Goal: Task Accomplishment & Management: Complete application form

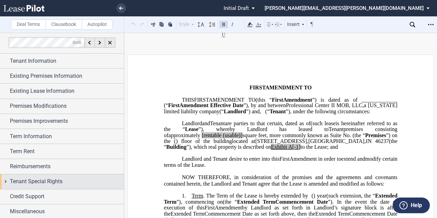
scroll to position [1, 0]
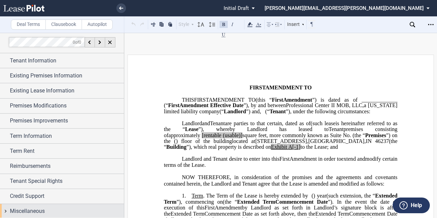
click at [28, 203] on div "Tenant Information Tenant Information Tenant Name Tenant Type Entity Individual…" at bounding box center [62, 136] width 124 height 166
click at [29, 207] on span "Miscellaneous" at bounding box center [27, 211] width 35 height 8
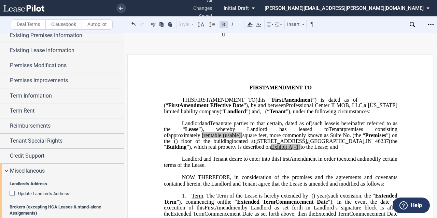
scroll to position [0, 0]
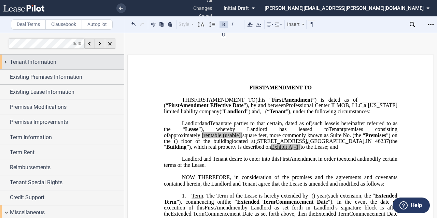
click at [53, 66] on div "Tenant Information" at bounding box center [62, 62] width 124 height 15
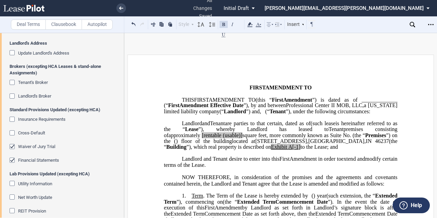
scroll to position [326, 0]
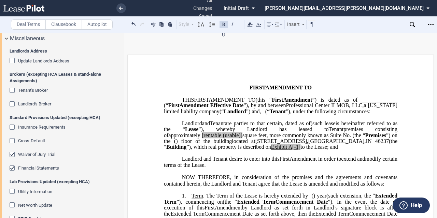
click at [37, 91] on span "Tenant's Broker" at bounding box center [33, 90] width 30 height 5
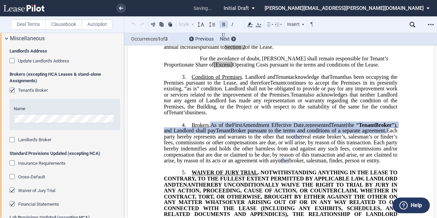
scroll to position [300, 0]
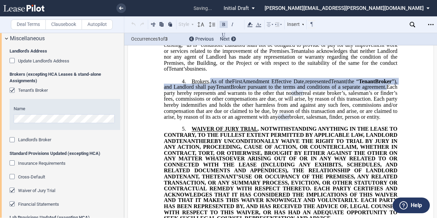
click at [31, 141] on span "Landlord's Broker" at bounding box center [34, 139] width 33 height 5
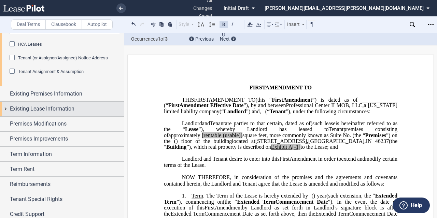
scroll to position [137, 0]
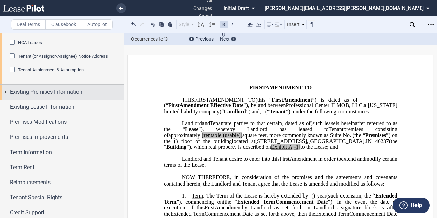
click at [79, 95] on span "Existing Premises Information" at bounding box center [46, 92] width 72 height 8
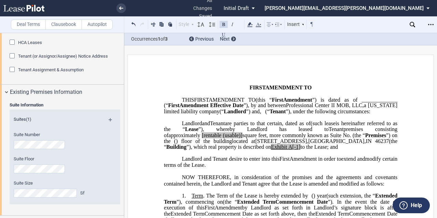
scroll to position [205, 0]
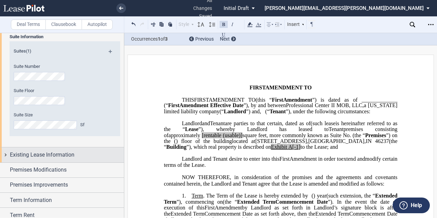
click at [65, 151] on span "Existing Lease Information" at bounding box center [42, 155] width 65 height 8
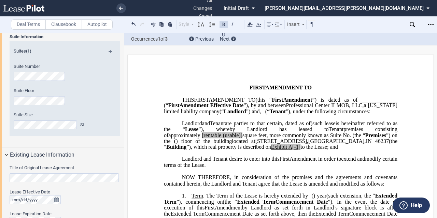
scroll to position [307, 0]
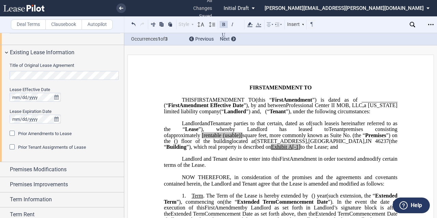
click at [0, 69] on div "Title of Original Lease Agreement Lease Effective Date Lease Expiration Date Pr…" at bounding box center [62, 111] width 124 height 102
click at [57, 131] on span "Prior Amendments to Lease" at bounding box center [45, 133] width 54 height 5
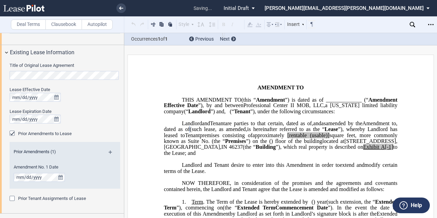
click at [304, 132] on span "is hereinafter referred to as the “" at bounding box center [285, 129] width 77 height 6
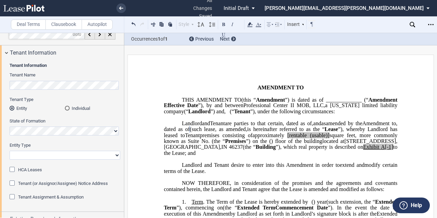
scroll to position [0, 0]
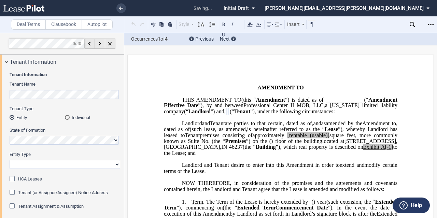
click at [51, 165] on select "Corporation Limited Liability Company General Partnership Limited Partnership O…" at bounding box center [65, 164] width 111 height 9
select select "limited liability company"
click at [10, 160] on select "Corporation Limited Liability Company General Partnership Limited Partnership O…" at bounding box center [65, 164] width 111 height 9
click at [92, 153] on label "Entity Type" at bounding box center [65, 155] width 111 height 6
click at [92, 160] on select "Corporation Limited Liability Company General Partnership Limited Partnership O…" at bounding box center [65, 164] width 111 height 9
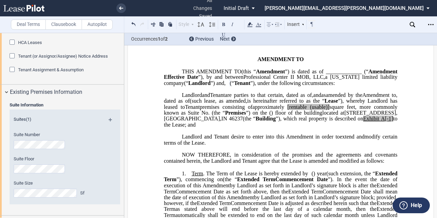
scroll to position [34, 0]
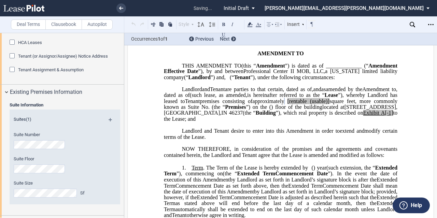
click at [77, 180] on label "Suite Size" at bounding box center [56, 183] width 84 height 6
drag, startPoint x: 230, startPoint y: 137, endPoint x: 222, endPoint y: 135, distance: 8.1
click at [230, 122] on span "to the Lease; and" at bounding box center [281, 116] width 235 height 12
drag, startPoint x: 224, startPoint y: 134, endPoint x: 230, endPoint y: 133, distance: 6.2
click at [226, 122] on span "located at [STREET_ADDRESS] (the “ Building ”), which real property is describe…" at bounding box center [281, 113] width 235 height 18
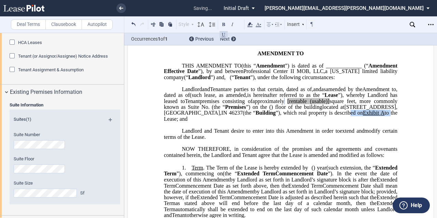
drag, startPoint x: 223, startPoint y: 137, endPoint x: 200, endPoint y: 102, distance: 42.1
click at [183, 122] on span "located at [STREET_ADDRESS] (the “ Building ”), which real property is describe…" at bounding box center [281, 113] width 235 height 18
click at [249, 22] on icon at bounding box center [250, 24] width 8 height 8
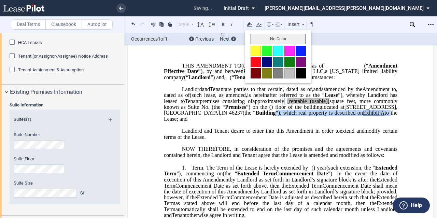
click at [260, 38] on button "No Color" at bounding box center [278, 39] width 55 height 10
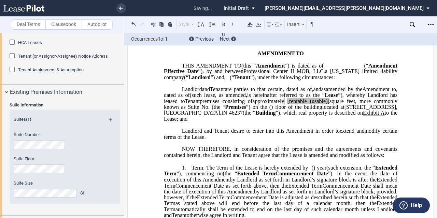
click at [225, 110] on span "(the “" at bounding box center [218, 107] width 13 height 6
click at [307, 104] on span "[rentable" at bounding box center [296, 101] width 19 height 6
drag, startPoint x: 397, startPoint y: 118, endPoint x: 380, endPoint y: 120, distance: 17.2
click at [380, 110] on span "approximately ﻿ ﻿ rentable (usable)] square feet, more commonly known as Suite …" at bounding box center [281, 104] width 235 height 12
drag, startPoint x: 372, startPoint y: 119, endPoint x: 352, endPoint y: 120, distance: 20.6
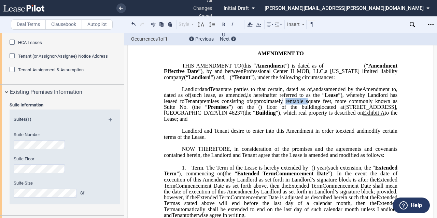
click at [352, 110] on span "approximately ﻿ ﻿ rentable square feet, more commonly known as Suite No. ﻿ ﻿ (t…" at bounding box center [281, 104] width 235 height 12
click at [253, 24] on icon at bounding box center [250, 24] width 8 height 8
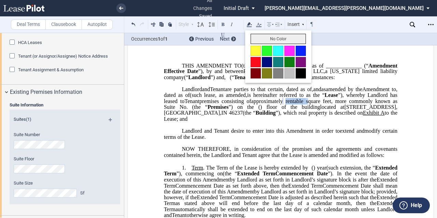
click at [274, 40] on button "No Color" at bounding box center [278, 39] width 55 height 10
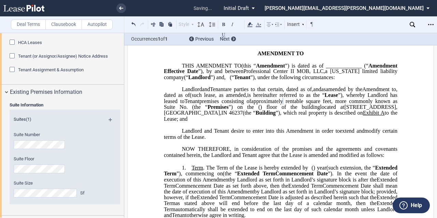
click at [251, 104] on span "premises consisting of" at bounding box center [225, 101] width 52 height 6
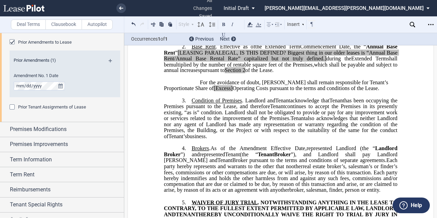
scroll to position [444, 0]
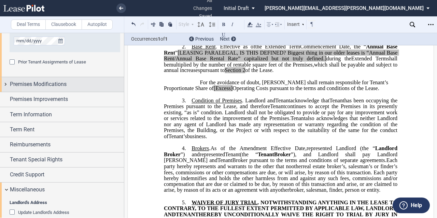
click at [72, 84] on div "Premises Modifications" at bounding box center [67, 84] width 114 height 8
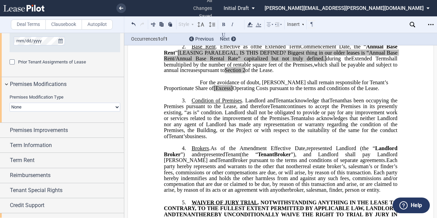
click at [67, 106] on select "None Expansion Relocation" at bounding box center [65, 107] width 111 height 9
select select "expansion"
click at [10, 103] on select "None Expansion Relocation" at bounding box center [65, 107] width 111 height 9
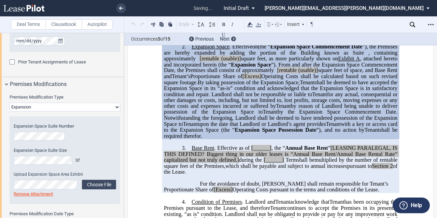
click at [318, 109] on span "for any actual, consequential or other damages or costs, including, but not lim…" at bounding box center [281, 100] width 235 height 18
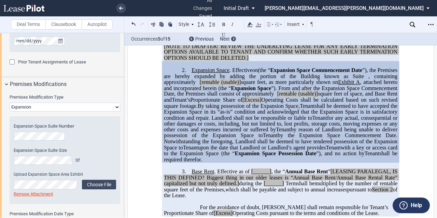
scroll to position [205, 0]
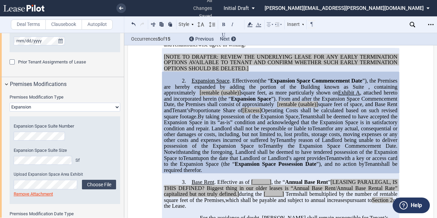
click at [293, 72] on p "[NOTE TO DRAFTER: REVIEW THE UNDERLYING LEASE FOR ANY EARLY TERMINATION OPTIONS…" at bounding box center [280, 63] width 233 height 18
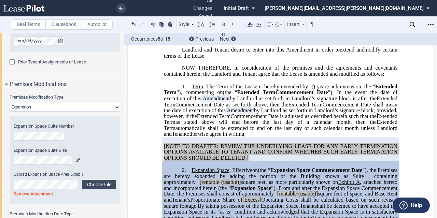
scroll to position [102, 0]
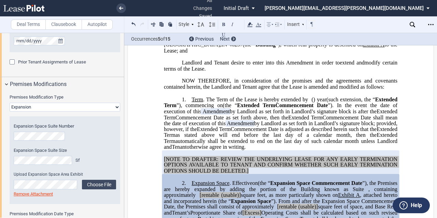
click at [237, 96] on p "﻿" at bounding box center [280, 93] width 233 height 6
click at [250, 132] on span "by Landlord as set forth in Landlord’s signature block; provided, however, if t…" at bounding box center [281, 126] width 235 height 12
click at [298, 150] on span "automatically shall be extended to end on the last day of such calendar month u…" at bounding box center [281, 144] width 235 height 12
click at [286, 114] on span "by Landlord as set forth in Landlord’s signature block is after the" at bounding box center [303, 111] width 147 height 6
drag, startPoint x: 315, startPoint y: 127, endPoint x: 309, endPoint y: 126, distance: 7.0
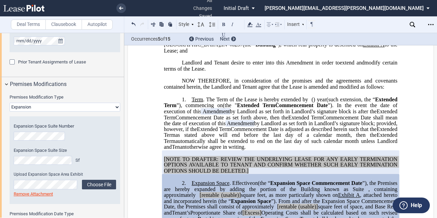
click at [315, 114] on span "by Landlord as set forth in Landlord’s signature block is after the" at bounding box center [303, 111] width 147 height 6
click at [275, 109] on span "Extended Term" at bounding box center [256, 105] width 38 height 6
drag, startPoint x: 319, startPoint y: 165, endPoint x: 244, endPoint y: 181, distance: 76.7
click at [302, 151] on p "1. Term . The Term of the Lease is hereby extended by [__________] ﻿ ﻿ ( ﻿ ﻿ ) …" at bounding box center [280, 124] width 233 height 54
drag, startPoint x: 242, startPoint y: 181, endPoint x: 247, endPoint y: 185, distance: 6.6
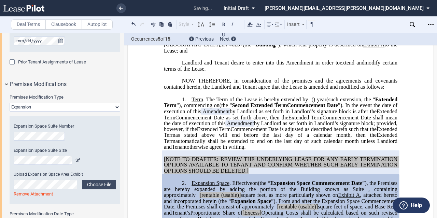
click at [242, 174] on span "[NOTE TO DRAFTER: REVIEW THE UNDERLYING LEASE FOR ANY EARLY TERMINATION OPTIONS…" at bounding box center [281, 165] width 235 height 18
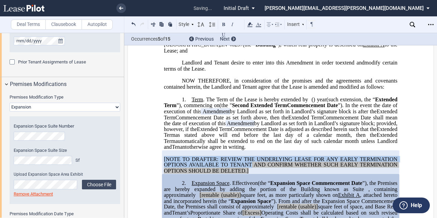
drag, startPoint x: 251, startPoint y: 186, endPoint x: 154, endPoint y: 176, distance: 96.8
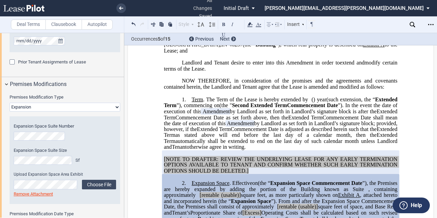
click at [255, 174] on p "[NOTE TO DRAFTER: REVIEW THE UNDERLYING LEASE FOR ANY EARLY TERMINATION OPTIONS…" at bounding box center [280, 165] width 233 height 18
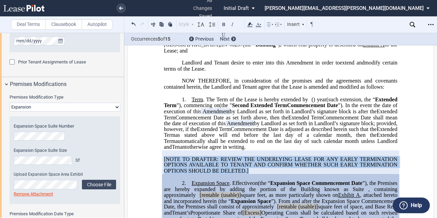
drag, startPoint x: 257, startPoint y: 189, endPoint x: 154, endPoint y: 178, distance: 103.7
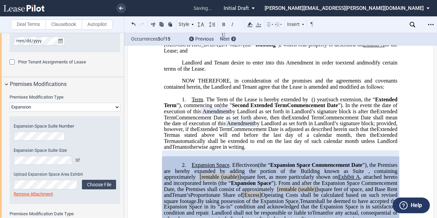
click at [253, 126] on span "Commencement Date shall mean the date of execution of this" at bounding box center [281, 120] width 235 height 12
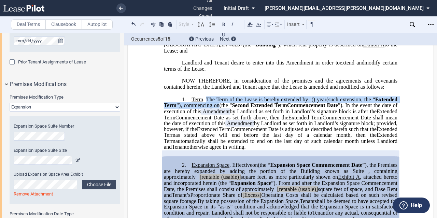
click at [265, 124] on p "1. Term . The Term of the Lease is hereby extended by [__________] ﻿ ﻿ ( ﻿ ﻿ ) …" at bounding box center [280, 124] width 233 height 54
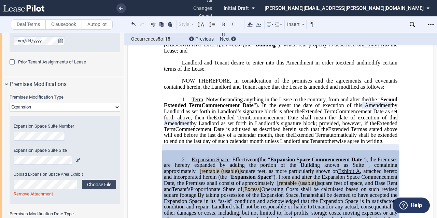
click at [307, 90] on span "NOW THEREFORE, in consideration of the promises and the agreements and covenant…" at bounding box center [281, 84] width 235 height 12
click at [307, 114] on span "by Landlord as set forth in Landlord’s signature block is after the" at bounding box center [281, 108] width 235 height 12
drag, startPoint x: 384, startPoint y: 118, endPoint x: 342, endPoint y: 119, distance: 42.4
click at [342, 119] on p "1. Term . Notwithstanding anything in the Lease to the contrary, from and after…" at bounding box center [280, 121] width 233 height 48
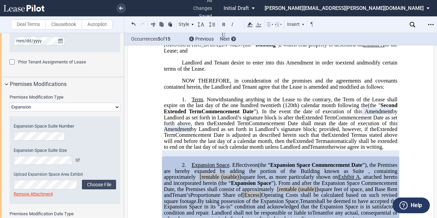
click at [369, 109] on span "(the "" at bounding box center [374, 105] width 13 height 6
click at [378, 109] on span "the "" at bounding box center [375, 105] width 12 height 6
drag, startPoint x: 256, startPoint y: 132, endPoint x: 283, endPoint y: 131, distance: 27.7
click at [259, 114] on span "”). In the event the date of execution of this" at bounding box center [308, 111] width 109 height 6
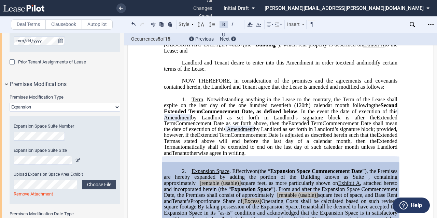
drag, startPoint x: 256, startPoint y: 130, endPoint x: 296, endPoint y: 131, distance: 40.3
click at [296, 114] on span "Commencement Date, as defined below" at bounding box center [249, 111] width 96 height 6
click at [225, 24] on button at bounding box center [223, 24] width 8 height 8
click at [289, 144] on span "as stated above will end before the last day of a calendar month, then the" at bounding box center [275, 141] width 201 height 6
drag, startPoint x: 251, startPoint y: 171, endPoint x: 300, endPoint y: 130, distance: 64.0
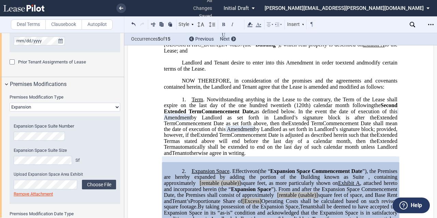
click at [300, 130] on p "1. Term . Notwithstanding anything in the Lease to the contrary, the Term of th…" at bounding box center [280, 127] width 233 height 60
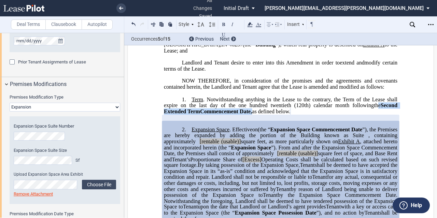
drag, startPoint x: 251, startPoint y: 129, endPoint x: 374, endPoint y: 122, distance: 124.1
click at [374, 115] on p "1. Term . Notwithstanding anything in the Lease to the contrary, the Term of th…" at bounding box center [280, 106] width 233 height 18
click at [226, 25] on button at bounding box center [223, 24] width 8 height 8
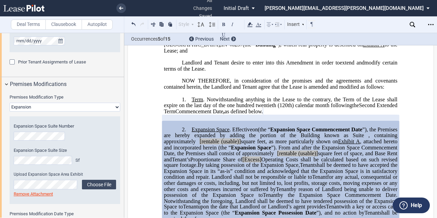
click at [314, 109] on span ". Notwithstanding anything in the Lease to the contrary, the Term of the Lease …" at bounding box center [281, 103] width 235 height 12
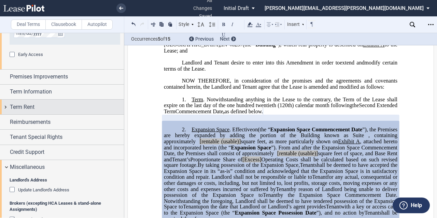
scroll to position [683, 0]
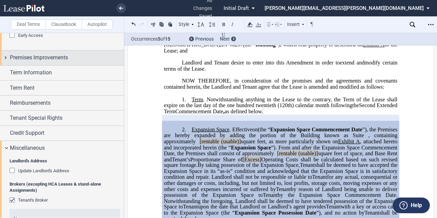
click at [72, 59] on div "Premises Improvements" at bounding box center [67, 58] width 114 height 8
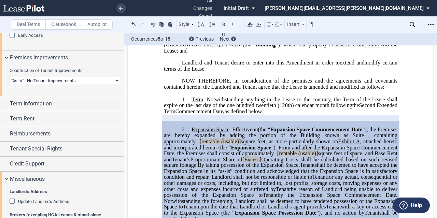
click at [58, 82] on select "Landlord Constructs Tenant Improvements Tenant Constructs Tenant Improvements "…" at bounding box center [65, 80] width 111 height 9
select select "landlord"
click at [10, 76] on select "Landlord Constructs Tenant Improvements Tenant Constructs Tenant Improvements "…" at bounding box center [65, 80] width 111 height 9
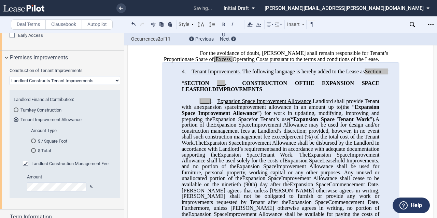
scroll to position [273, 0]
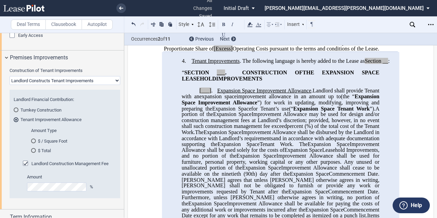
click at [57, 139] on md-radio-button "$ / Square Foot" at bounding box center [71, 141] width 81 height 6
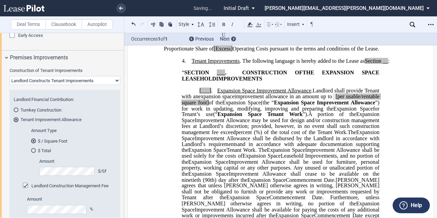
scroll to position [717, 0]
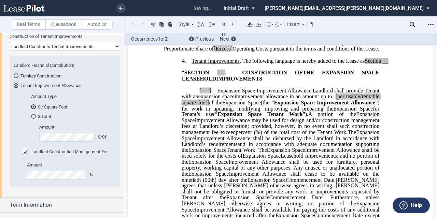
click at [246, 117] on span "for Tenant’s use" at bounding box center [281, 111] width 199 height 12
click at [222, 105] on span "of the" at bounding box center [215, 102] width 13 height 6
click at [221, 105] on span "of the" at bounding box center [214, 102] width 14 height 6
click at [370, 105] on span "[per usable/rentable square foot" at bounding box center [281, 100] width 199 height 12
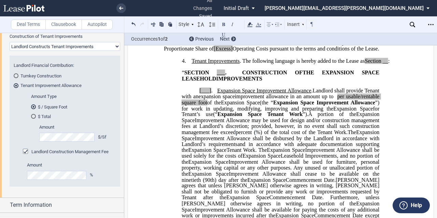
click at [195, 105] on span "per usable/rentable square foot" at bounding box center [281, 100] width 199 height 12
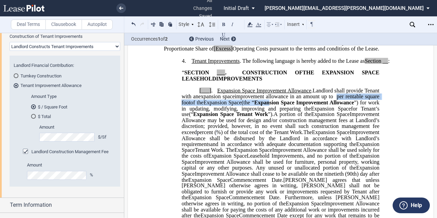
drag, startPoint x: 353, startPoint y: 113, endPoint x: 288, endPoint y: 122, distance: 65.1
click at [249, 21] on icon at bounding box center [250, 24] width 8 height 8
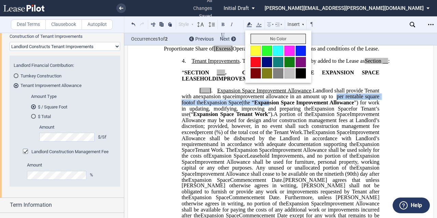
click at [259, 36] on button "No Color" at bounding box center [278, 39] width 55 height 10
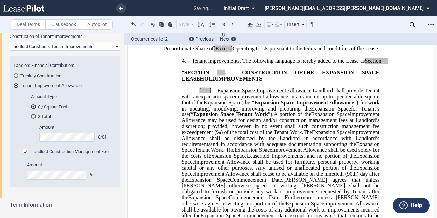
click at [292, 64] on span ". The following language is hereby added to the Lease as" at bounding box center [302, 61] width 125 height 6
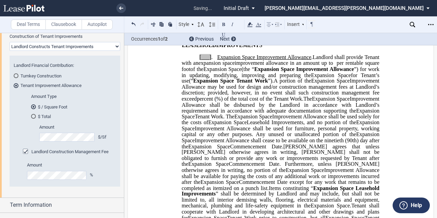
scroll to position [341, 0]
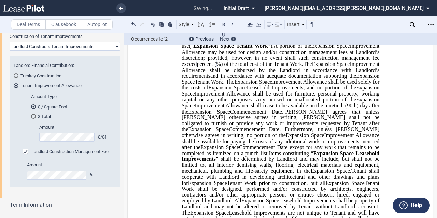
click at [295, 79] on span "Improvement Allowance shall be disbursed by the Landlord in accordance with Lan…" at bounding box center [281, 70] width 199 height 18
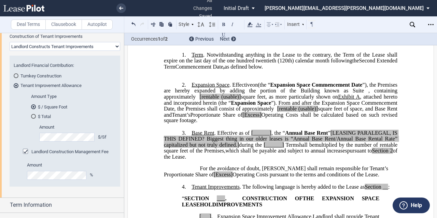
scroll to position [137, 0]
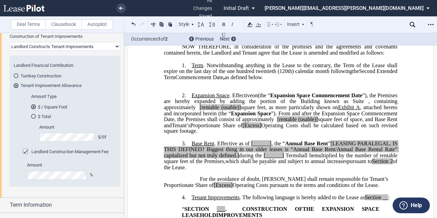
click at [254, 86] on p "﻿" at bounding box center [280, 84] width 233 height 6
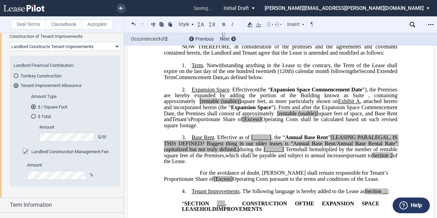
click at [265, 98] on span "”), the Premises are hereby expanded by adding the portion of the Building know…" at bounding box center [281, 92] width 235 height 12
click at [260, 98] on span "”), the Premises are hereby expanded by adding the portion of the Building know…" at bounding box center [281, 92] width 235 height 12
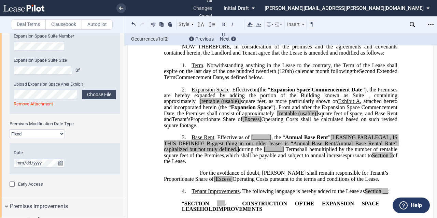
scroll to position [580, 0]
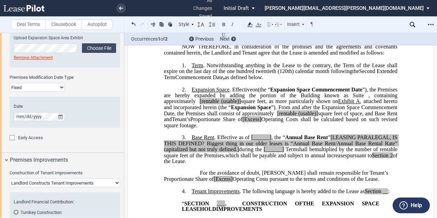
click at [58, 89] on select "Fixed Floating" at bounding box center [37, 87] width 55 height 9
select select "floating"
click at [10, 83] on select "Fixed Floating" at bounding box center [37, 87] width 55 height 9
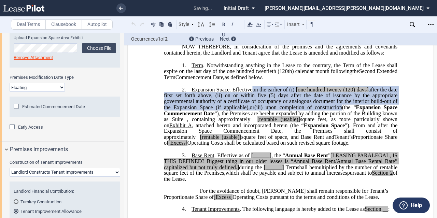
click at [315, 110] on span "(5) days after the date of issuance by the appropriate governmental authority o…" at bounding box center [281, 102] width 235 height 18
click at [298, 110] on span "(5) days after the date of issuance by the appropriate governmental authority o…" at bounding box center [281, 102] width 235 height 18
click at [356, 122] on span "”), the Premises are hereby expanded by adding the portion of the Building know…" at bounding box center [281, 116] width 235 height 12
click at [44, 106] on span "Estimated Commencement Date" at bounding box center [53, 106] width 63 height 5
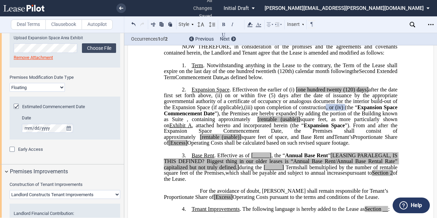
click at [48, 102] on div "Estimated Commencement Date Date" at bounding box center [65, 118] width 111 height 43
click at [35, 107] on span "Estimated Commencement Date" at bounding box center [53, 106] width 63 height 5
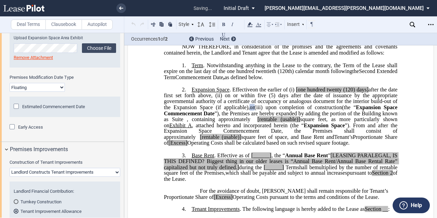
click at [35, 107] on span "Estimated Commencement Date" at bounding box center [53, 106] width 63 height 5
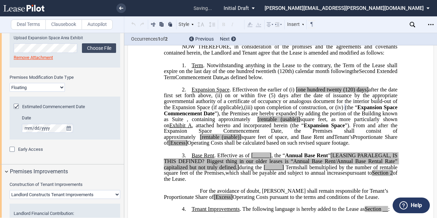
click at [300, 111] on span "upon completion of construction" at bounding box center [290, 107] width 72 height 6
click at [342, 111] on span ", or (iv)" at bounding box center [334, 107] width 17 height 6
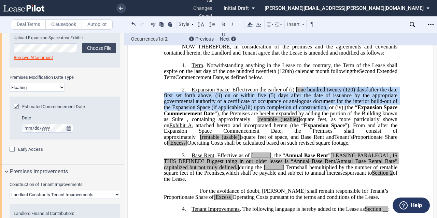
drag, startPoint x: 336, startPoint y: 125, endPoint x: 310, endPoint y: 108, distance: 31.1
click at [308, 105] on span "on the earlier of (i) [one hundred twenty (120) days] after the date first set …" at bounding box center [281, 98] width 235 height 24
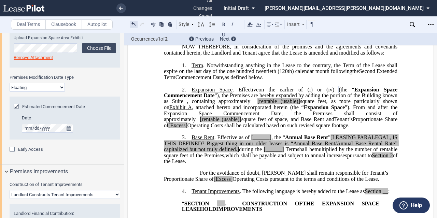
click at [130, 25] on button at bounding box center [134, 24] width 8 height 8
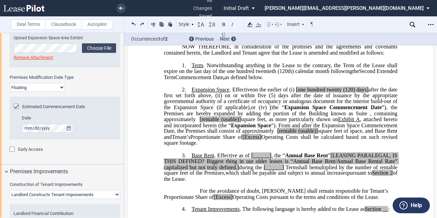
click at [340, 110] on span "(5) days after the date of issuance by the appropriate governmental authority o…" at bounding box center [281, 102] width 235 height 18
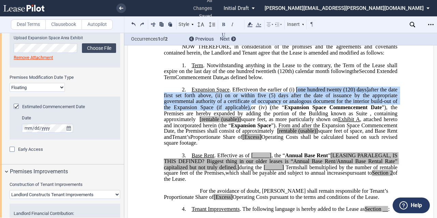
drag, startPoint x: 300, startPoint y: 107, endPoint x: 247, endPoint y: 125, distance: 55.6
click at [247, 110] on span "on the earlier of (i) [one hundred twenty (120) days] after the date first set …" at bounding box center [281, 98] width 235 height 24
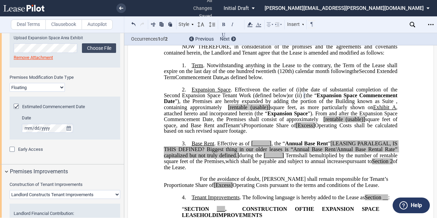
click at [317, 99] on span "(the “" at bounding box center [310, 96] width 13 height 6
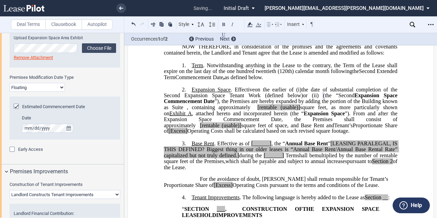
drag, startPoint x: 371, startPoint y: 114, endPoint x: 353, endPoint y: 114, distance: 18.1
click at [353, 114] on span "(the “Second Expansion Space Commencement Date ”), the Premises are hereby expa…" at bounding box center [281, 111] width 235 height 36
click at [225, 24] on button at bounding box center [223, 24] width 8 height 8
click at [242, 111] on span ", containing approximately" at bounding box center [218, 107] width 63 height 6
click at [244, 110] on span "”), the Premises are hereby expanded by adding the portion of the Building know…" at bounding box center [281, 104] width 235 height 12
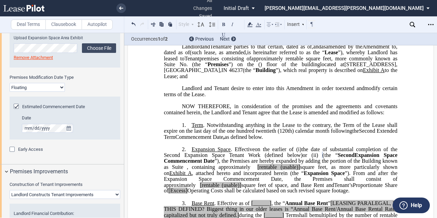
scroll to position [68, 0]
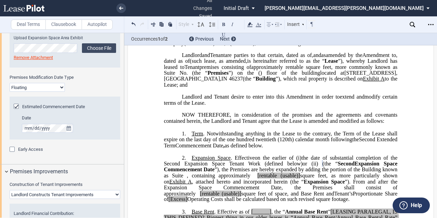
click at [228, 76] on span "Premises" at bounding box center [218, 73] width 21 height 6
drag, startPoint x: 276, startPoint y: 91, endPoint x: 295, endPoint y: 93, distance: 18.5
click at [221, 76] on span "(the “Original" at bounding box center [205, 73] width 32 height 6
click at [221, 22] on button at bounding box center [223, 24] width 8 height 8
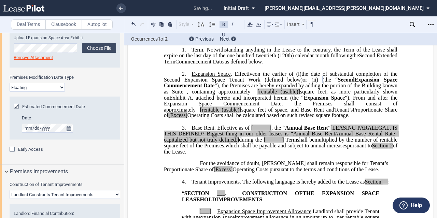
scroll to position [171, 0]
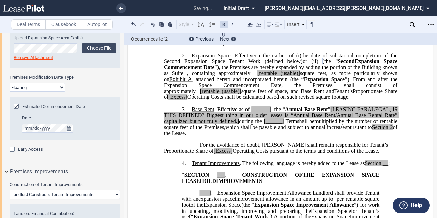
click at [255, 94] on span "”). From and after the Expansion Space Commencement Date, the Premises shall co…" at bounding box center [281, 85] width 235 height 18
click at [244, 76] on span ", containing approximately" at bounding box center [218, 73] width 63 height 6
click at [246, 76] on span "”), the Premises are hereby expanded by adding the portion of the Building know…" at bounding box center [281, 70] width 235 height 12
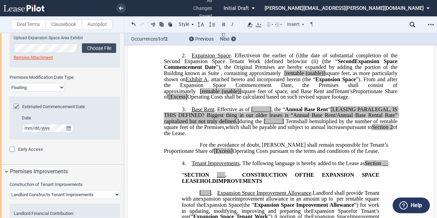
click at [293, 76] on span "”), the Original Premises are hereby expanded by adding the portion of the Buil…" at bounding box center [281, 70] width 235 height 12
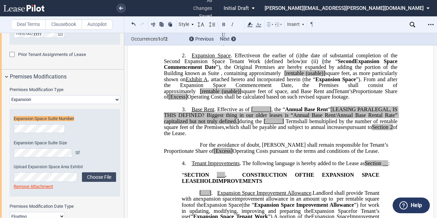
scroll to position [444, 0]
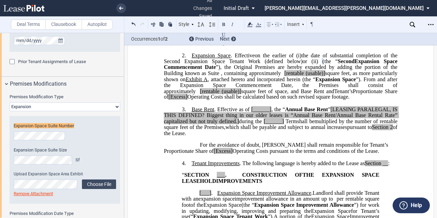
click at [51, 142] on div "Expansion Space Suite Number Expansion Space Suite Size Sf Upload Expansion Spa…" at bounding box center [65, 160] width 111 height 88
click at [66, 148] on span "Expansion Space Suite Size" at bounding box center [40, 149] width 53 height 5
click at [304, 76] on span "[rentable" at bounding box center [293, 73] width 19 height 6
drag, startPoint x: 346, startPoint y: 91, endPoint x: 327, endPoint y: 92, distance: 19.1
click at [325, 76] on span "(usable)]" at bounding box center [314, 73] width 19 height 6
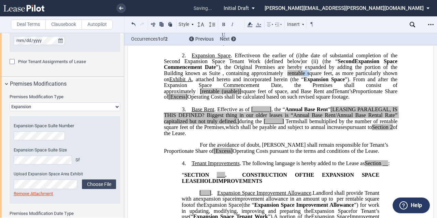
drag, startPoint x: 324, startPoint y: 91, endPoint x: 319, endPoint y: 91, distance: 4.8
click at [319, 91] on span "(the “ Second Expansion Space Commencement Date ”), the Original Premises are h…" at bounding box center [281, 76] width 235 height 36
click at [325, 82] on span "square feet, as more particularly shown on" at bounding box center [281, 76] width 235 height 12
drag, startPoint x: 325, startPoint y: 91, endPoint x: 304, endPoint y: 91, distance: 21.2
click at [304, 91] on span "(the “ Second Expansion Space Commencement Date ”), the Original Premises are h…" at bounding box center [281, 76] width 235 height 36
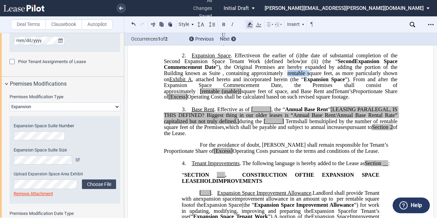
drag, startPoint x: 246, startPoint y: 19, endPoint x: 250, endPoint y: 22, distance: 4.6
click at [248, 20] on div "Style 1. Section (a) Subsection (a) Subsection 1 a) Subsection 2 Normal Normal …" at bounding box center [222, 24] width 197 height 16
click at [250, 24] on use at bounding box center [249, 24] width 5 height 5
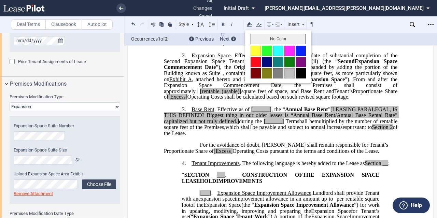
click at [261, 36] on button "No Color" at bounding box center [278, 39] width 55 height 10
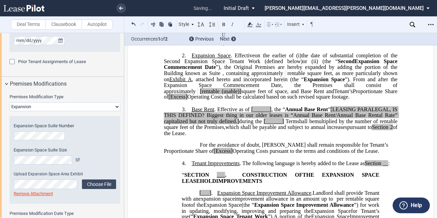
click at [327, 94] on span "”). From and after the Expansion Space Commencement Date, the Premises shall co…" at bounding box center [281, 85] width 235 height 18
click at [282, 94] on span "”). From and after the Expansion Space Commencement Date, the Premises shall co…" at bounding box center [281, 85] width 235 height 18
click at [215, 94] on span "[rentable" at bounding box center [209, 91] width 19 height 6
drag, startPoint x: 253, startPoint y: 110, endPoint x: 233, endPoint y: 110, distance: 19.1
click at [233, 94] on span "(the “ Second Expansion Space Commencement Date ”), the Original Premises are h…" at bounding box center [281, 76] width 235 height 36
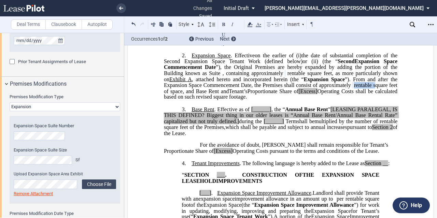
drag, startPoint x: 235, startPoint y: 110, endPoint x: 213, endPoint y: 109, distance: 21.5
click at [213, 94] on span "(the “ Second Expansion Space Commencement Date ”), the Original Premises are h…" at bounding box center [281, 76] width 235 height 36
click at [249, 24] on use at bounding box center [249, 24] width 5 height 5
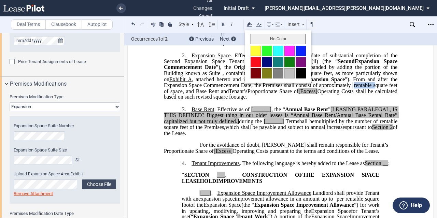
click at [260, 36] on button "No Color" at bounding box center [278, 39] width 55 height 10
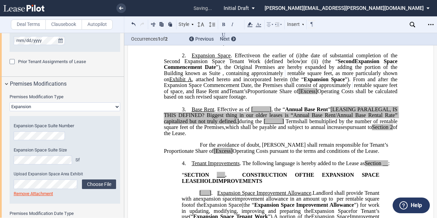
click at [255, 76] on span "”), the Original Premises are hereby expanded by adding the portion of the Buil…" at bounding box center [281, 70] width 235 height 12
drag, startPoint x: 207, startPoint y: 97, endPoint x: 213, endPoint y: 100, distance: 6.9
click at [192, 82] on link "A" at bounding box center [190, 79] width 4 height 6
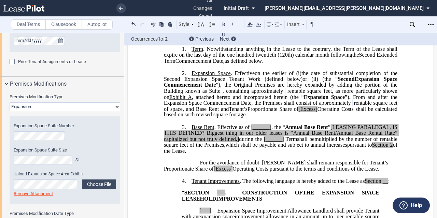
scroll to position [155, 0]
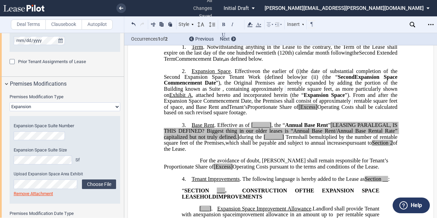
click at [208, 98] on span ", attached hereto and incorporated herein (the “" at bounding box center [248, 95] width 112 height 6
click at [317, 98] on span "Expansion Space" at bounding box center [326, 95] width 41 height 6
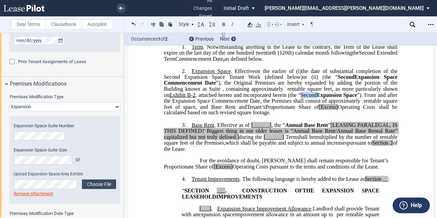
drag, startPoint x: 333, startPoint y: 113, endPoint x: 318, endPoint y: 112, distance: 15.4
click at [317, 98] on span ", attached hereto and incorporated herein (the “Second" at bounding box center [256, 95] width 122 height 6
click at [220, 24] on button at bounding box center [223, 24] width 8 height 8
click at [319, 110] on span "Proportionate Share of" at bounding box center [292, 107] width 54 height 6
click at [204, 104] on span "”). From and after the Expansion Space Commencement Date, the Premises shall co…" at bounding box center [281, 98] width 235 height 12
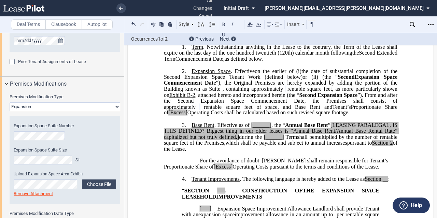
click at [331, 110] on span "”). From and after the Second Expansion Space Commencement Date, the Premises s…" at bounding box center [281, 101] width 235 height 18
click at [346, 116] on p "2. Expansion Space . Effective on ﻿ ﻿ on the earlier of (i) the date upon which…" at bounding box center [280, 92] width 233 height 48
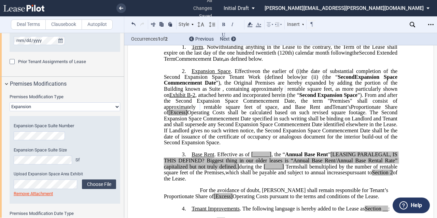
click at [187, 131] on span "Operating Costs shall be calculated based on such revised square footage. The S…" at bounding box center [281, 128] width 235 height 36
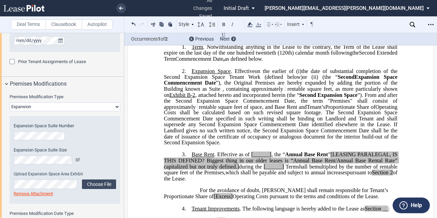
click at [358, 110] on span "”). From and after the Second Expansion Space Commencement Date, the term "Prem…" at bounding box center [281, 101] width 235 height 18
click at [292, 110] on span "square feet of space, and Base Rent and" at bounding box center [262, 107] width 89 height 6
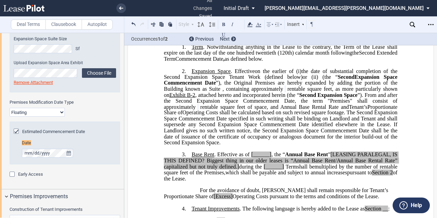
click at [331, 92] on span "”), the Original Premises are hereby expanded by adding the portion of the Buil…" at bounding box center [281, 86] width 235 height 12
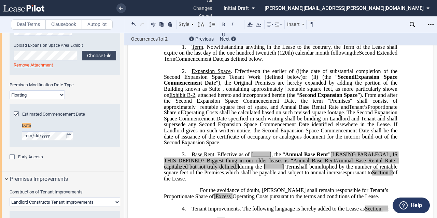
click at [264, 98] on span ", attached hereto and incorporated herein (the “ Second" at bounding box center [256, 95] width 122 height 6
click at [259, 110] on span "”). From and after the Second Expansion Space Commencement Date, the term "Prem…" at bounding box center [281, 101] width 235 height 18
click at [261, 110] on span "square feet of space, and Annual Base Rental Rate and" at bounding box center [284, 107] width 129 height 6
drag, startPoint x: 301, startPoint y: 125, endPoint x: 307, endPoint y: 125, distance: 5.5
click at [302, 110] on span "square feet of space, and Annual Base Rental Rate and" at bounding box center [284, 107] width 129 height 6
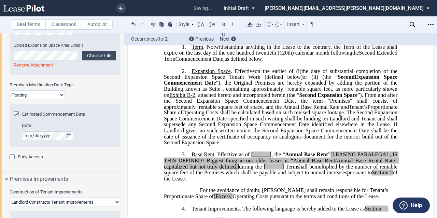
click at [313, 136] on span "Operating Costs shall be calculated based on such revised square footage. The S…" at bounding box center [281, 128] width 235 height 36
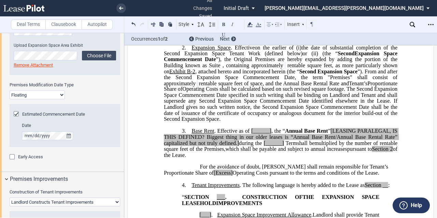
scroll to position [189, 0]
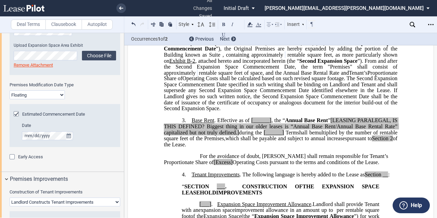
click at [286, 124] on span "Annual Base Rent" at bounding box center [306, 121] width 43 height 6
drag, startPoint x: 201, startPoint y: 179, endPoint x: 181, endPoint y: 180, distance: 20.5
click at [181, 165] on span "For the avoidance of doubt, [PERSON_NAME] shall remain responsible for Tenant’s…" at bounding box center [277, 159] width 226 height 12
click at [230, 166] on span "Operating Costs pursuant to the terms and conditions of the Lease." at bounding box center [287, 162] width 146 height 6
click at [199, 165] on span "For the avoidance of doubt, [PERSON_NAME] shall remain responsible for Tenant’s…" at bounding box center [277, 159] width 226 height 12
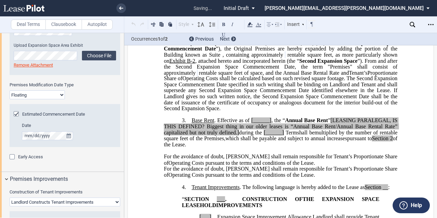
scroll to position [202, 0]
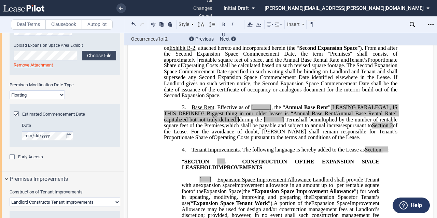
click at [268, 111] on span "[______]" at bounding box center [261, 108] width 20 height 6
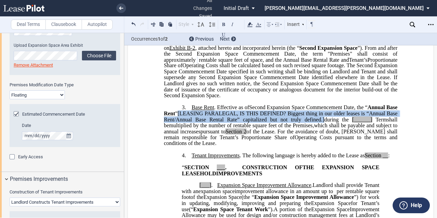
drag, startPoint x: 320, startPoint y: 138, endPoint x: 190, endPoint y: 132, distance: 129.1
click at [190, 123] on span ", the “ Annual Base Rent ” [LEASING PARALEGAL, IS THIS DEFINED? Biggest thing i…" at bounding box center [281, 114] width 235 height 18
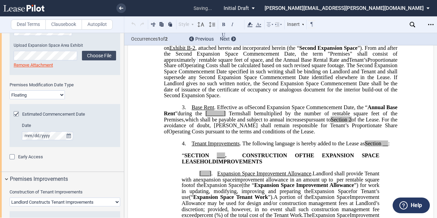
click at [223, 117] on span "[______]" at bounding box center [215, 114] width 20 height 6
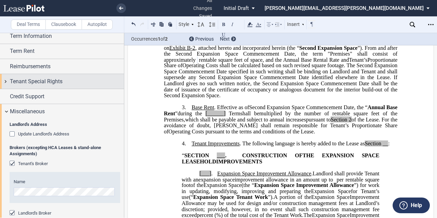
scroll to position [880, 0]
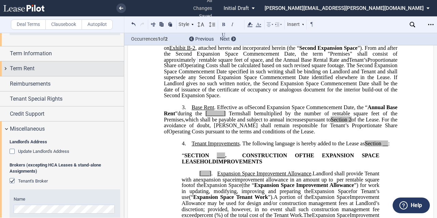
click at [58, 69] on div "Term Rent" at bounding box center [67, 69] width 114 height 8
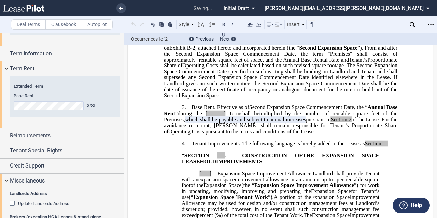
click at [246, 117] on span "shall be" at bounding box center [249, 114] width 19 height 6
click at [226, 117] on span "[______]" at bounding box center [215, 114] width 20 height 6
drag, startPoint x: 245, startPoint y: 131, endPoint x: 196, endPoint y: 132, distance: 49.2
click at [196, 132] on p "3. Base Rent . Effective as of Second Expansion Space Commencement Date [______…" at bounding box center [280, 120] width 233 height 30
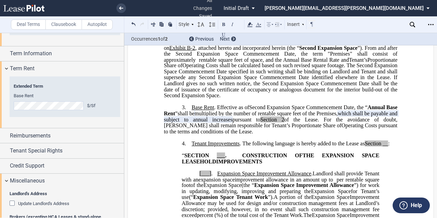
click at [372, 123] on span "which shall be payable and subject to annual increases" at bounding box center [281, 117] width 235 height 12
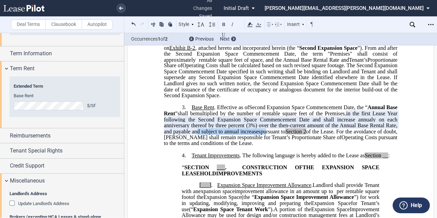
drag, startPoint x: 204, startPoint y: 150, endPoint x: 276, endPoint y: 151, distance: 71.7
click at [276, 147] on p "3. Base Rent . Effective as of Second Expansion Space Commencement Date [______…" at bounding box center [280, 126] width 233 height 42
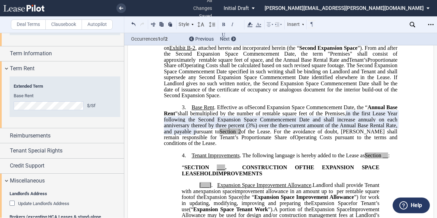
click at [274, 134] on span "﻿" at bounding box center [272, 131] width 2 height 6
drag, startPoint x: 283, startPoint y: 148, endPoint x: 218, endPoint y: 149, distance: 64.5
click at [218, 134] on span "ursuant to Section 2 of the Lease." at bounding box center [233, 131] width 75 height 6
click at [251, 24] on icon at bounding box center [250, 24] width 8 height 8
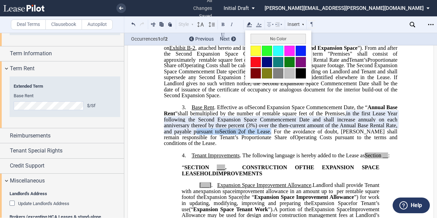
drag, startPoint x: 268, startPoint y: 40, endPoint x: 298, endPoint y: 87, distance: 55.7
click at [268, 40] on button "No Color" at bounding box center [278, 39] width 55 height 10
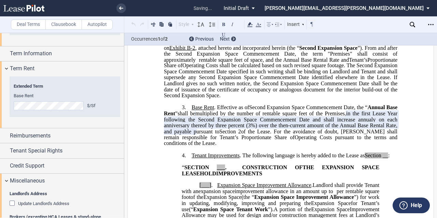
click at [327, 134] on span "in the first Lease Year following the Second Expansion Space Commencement Date …" at bounding box center [281, 123] width 235 height 24
drag, startPoint x: 384, startPoint y: 137, endPoint x: 388, endPoint y: 137, distance: 4.2
click at [385, 134] on span "in the first Lease Year following the Second Expansion Space Commencement Date …" at bounding box center [281, 123] width 235 height 24
click at [391, 146] on span "Operating Costs pursuant to the terms and conditions of the Lease." at bounding box center [281, 140] width 235 height 12
click at [367, 140] on span "For the avoidance of doubt, [PERSON_NAME] shall remain responsible for Tenant’s…" at bounding box center [281, 134] width 235 height 12
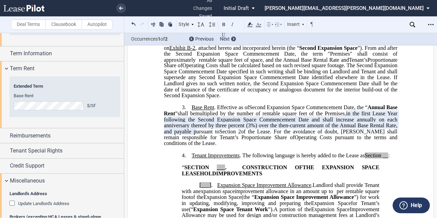
click at [317, 146] on span "Operating Costs pursuant to the terms and conditions of the Lease." at bounding box center [281, 140] width 235 height 12
click at [294, 111] on span "Second Expansion Space Commencement Date" at bounding box center [301, 108] width 105 height 6
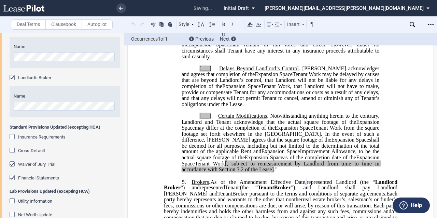
scroll to position [1122, 0]
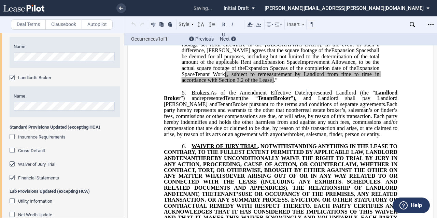
click at [232, 108] on span "Broker pursuant to the terms and conditions of separate agreements." at bounding box center [309, 104] width 154 height 6
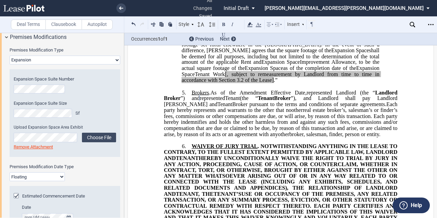
scroll to position [480, 0]
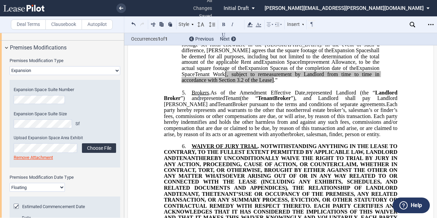
click at [97, 147] on label "Choose File" at bounding box center [99, 148] width 34 height 10
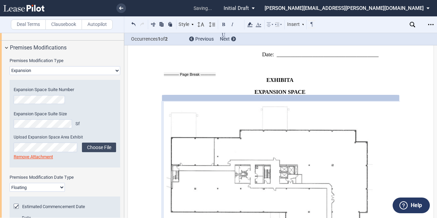
scroll to position [1940, 0]
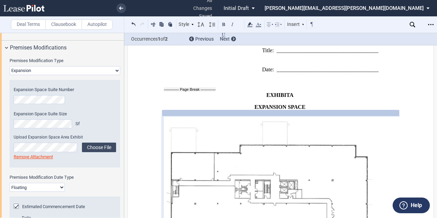
click at [294, 98] on span at bounding box center [294, 95] width 1 height 6
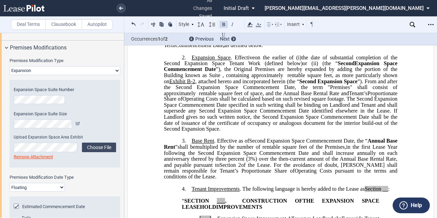
scroll to position [171, 0]
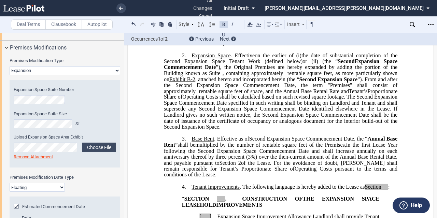
click at [233, 116] on span "Operating Costs shall be calculated based on such revised square footage. The S…" at bounding box center [281, 112] width 235 height 36
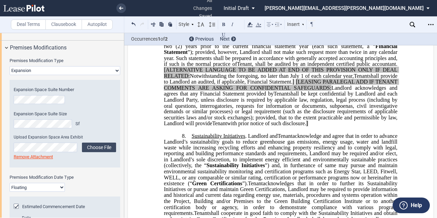
scroll to position [1331, 0]
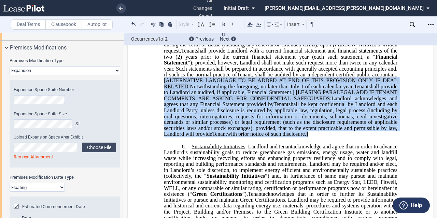
drag, startPoint x: 395, startPoint y: 153, endPoint x: 159, endPoint y: 99, distance: 241.9
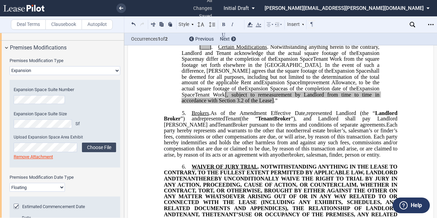
scroll to position [1092, 0]
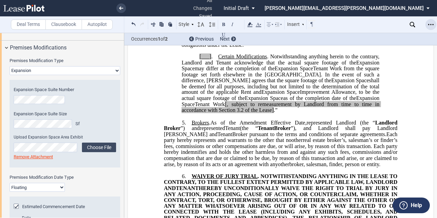
click at [428, 24] on div "Open Lease options menu" at bounding box center [430, 24] width 11 height 11
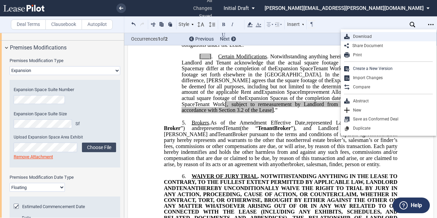
click at [389, 39] on div "Download" at bounding box center [391, 37] width 83 height 6
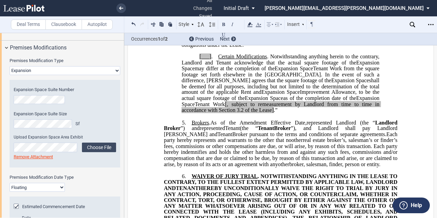
click at [263, 83] on span "Tenant Work from the square footage set forth elsewhere in the [GEOGRAPHIC_DATA…" at bounding box center [281, 75] width 199 height 18
